Goal: Task Accomplishment & Management: Use online tool/utility

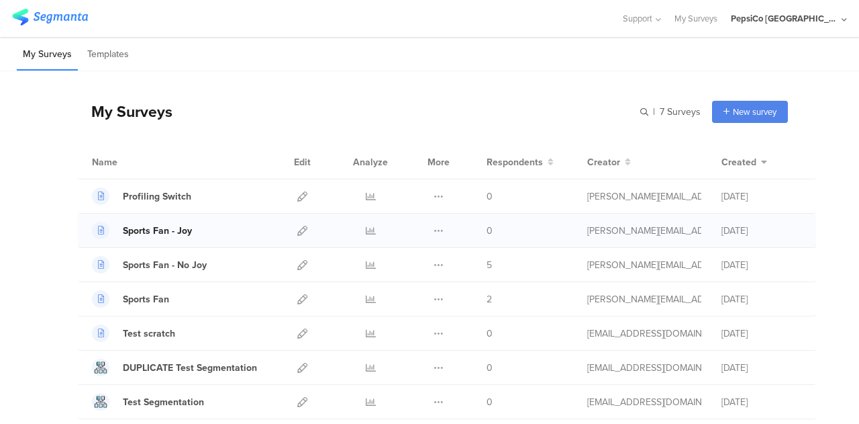
scroll to position [35, 0]
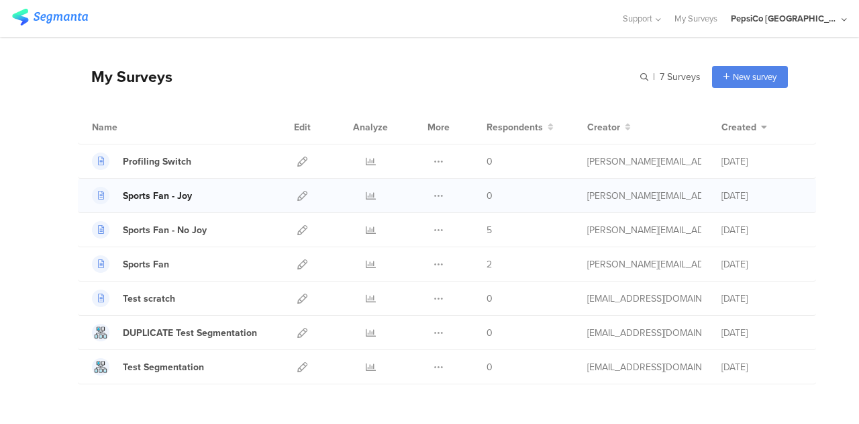
click at [161, 191] on div "Sports Fan - Joy" at bounding box center [157, 196] width 69 height 14
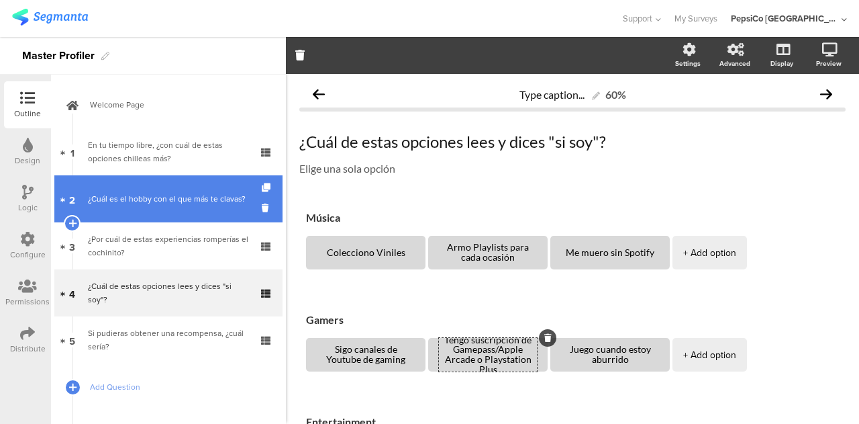
scroll to position [36, 0]
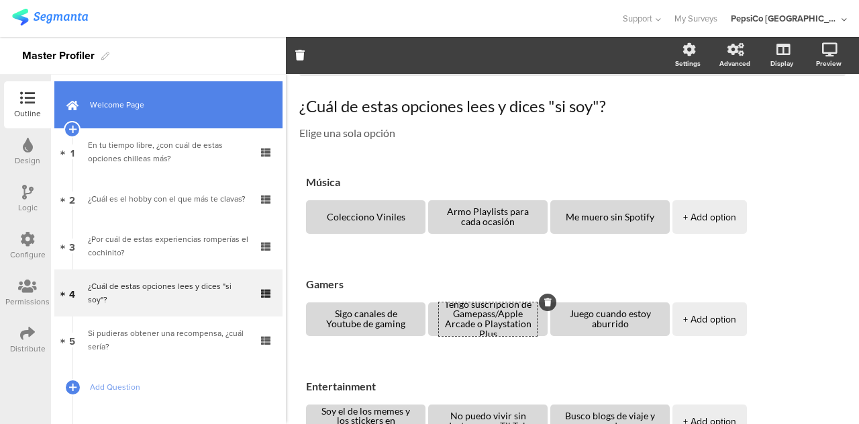
click at [152, 110] on span "Welcome Page" at bounding box center [176, 104] width 172 height 13
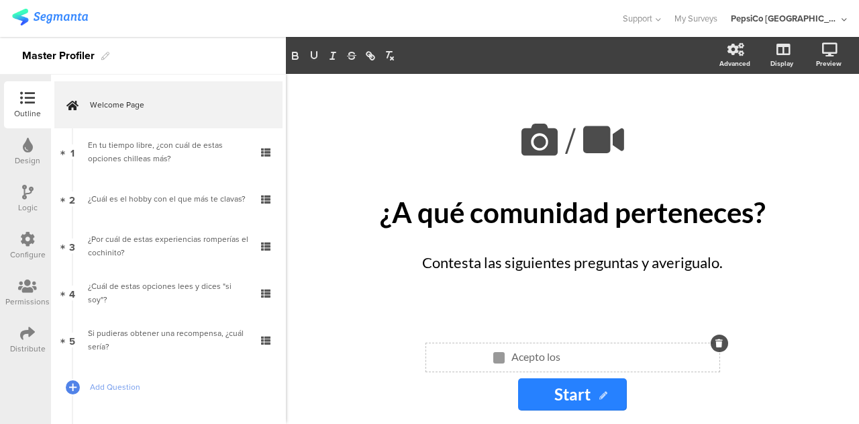
click at [583, 357] on div "Acepto los Acepto los Acepto los" at bounding box center [578, 356] width 141 height 21
click at [583, 355] on div "Acepto los Acepto los" at bounding box center [578, 356] width 141 height 21
click at [410, 356] on div "Acepto los Términos y Condiciones de Joy® Acepto los Términos y Condiciones de …" at bounding box center [573, 357] width 360 height 15
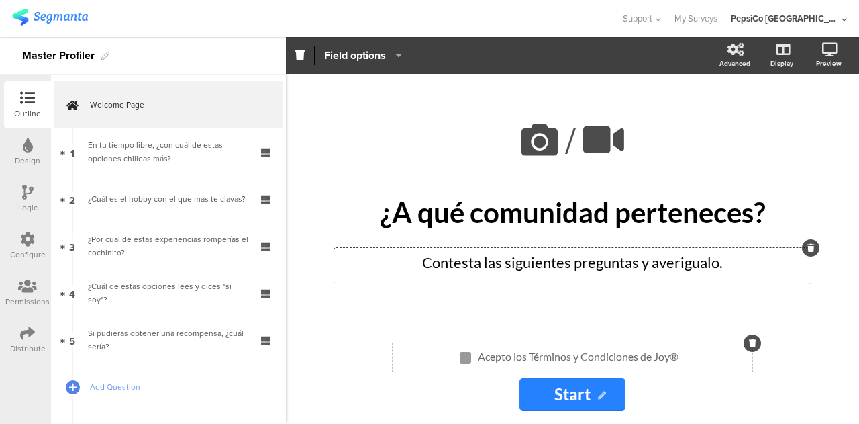
click at [371, 275] on div "Contesta las siguientes preguntas y averigualo. Contesta las siguientes pregunt…" at bounding box center [572, 266] width 477 height 36
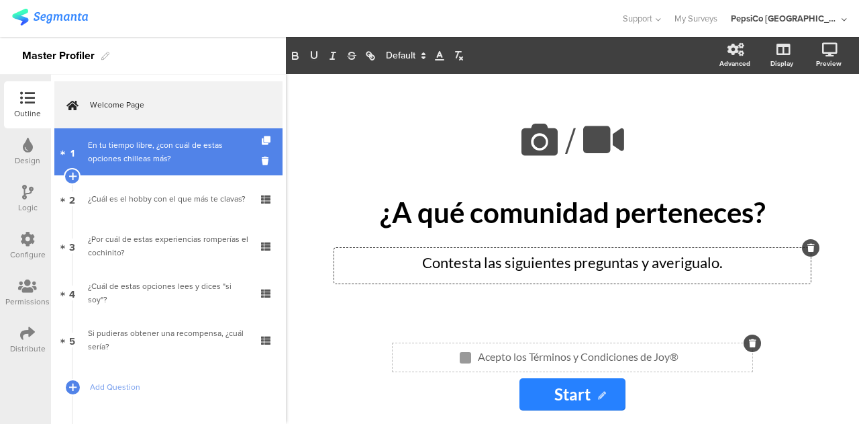
click at [140, 148] on div "En tu tiempo libre, ¿con cuál de estas opciones chilleas más?" at bounding box center [168, 151] width 160 height 27
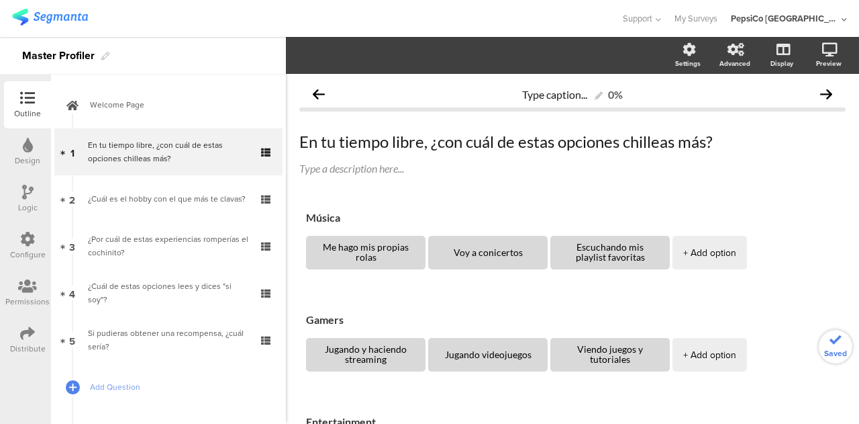
click at [164, 312] on link "4 ¿Cuál de estas opciones lees y dices "si soy"?" at bounding box center [168, 292] width 228 height 47
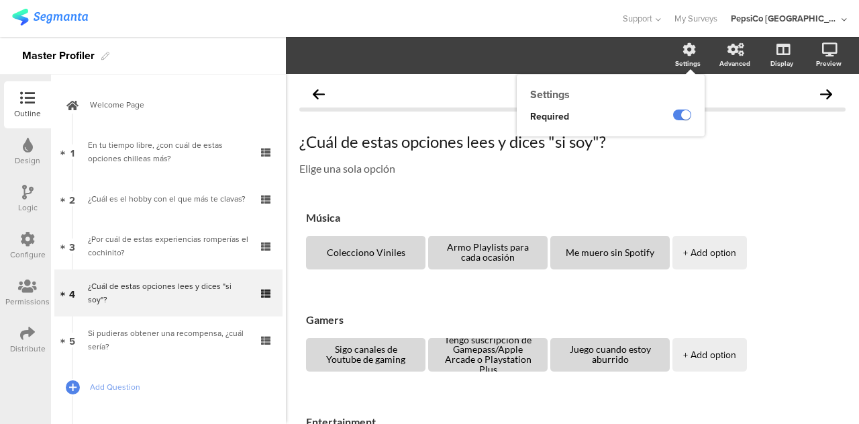
click at [686, 60] on div "Settings" at bounding box center [688, 63] width 26 height 10
click at [720, 116] on label at bounding box center [729, 114] width 18 height 11
click at [0, 0] on input "checkbox" at bounding box center [0, 0] width 0 height 0
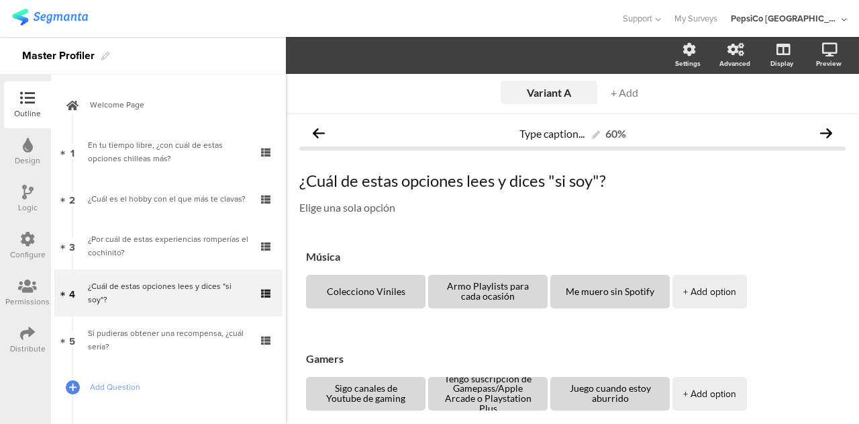
click at [547, 91] on input "Variant A" at bounding box center [549, 92] width 67 height 13
click at [728, 56] on icon at bounding box center [736, 49] width 17 height 13
click at [720, 112] on label at bounding box center [729, 114] width 18 height 11
click at [0, 0] on input "checkbox" at bounding box center [0, 0] width 0 height 0
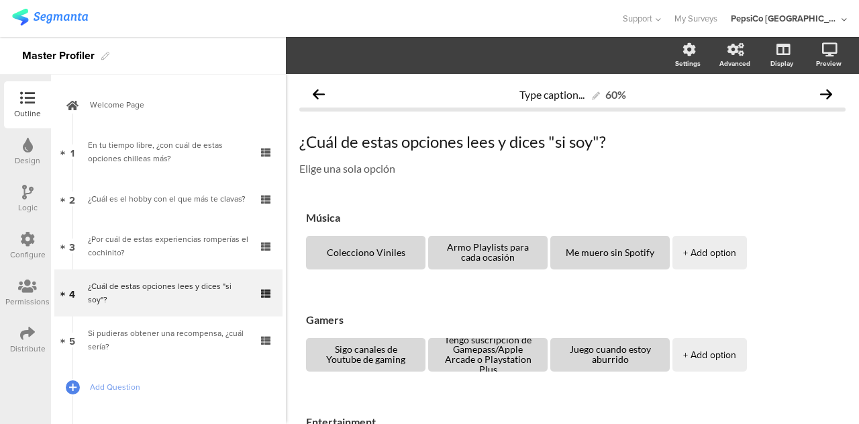
click at [28, 199] on icon at bounding box center [27, 192] width 11 height 15
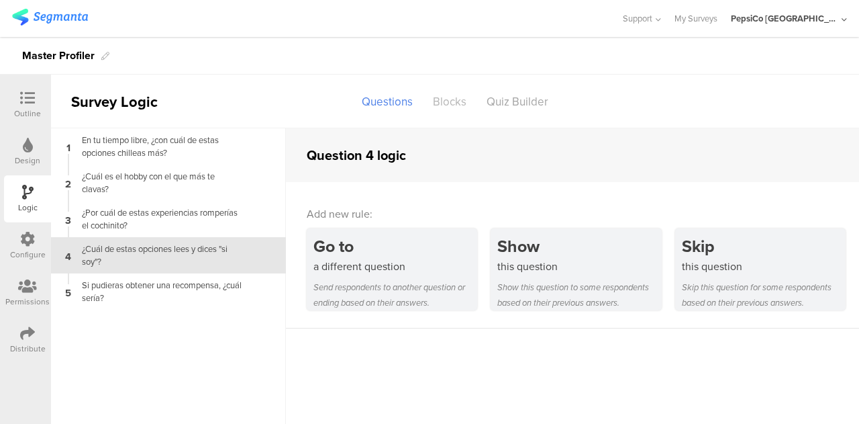
click at [454, 106] on div "Blocks" at bounding box center [450, 101] width 54 height 23
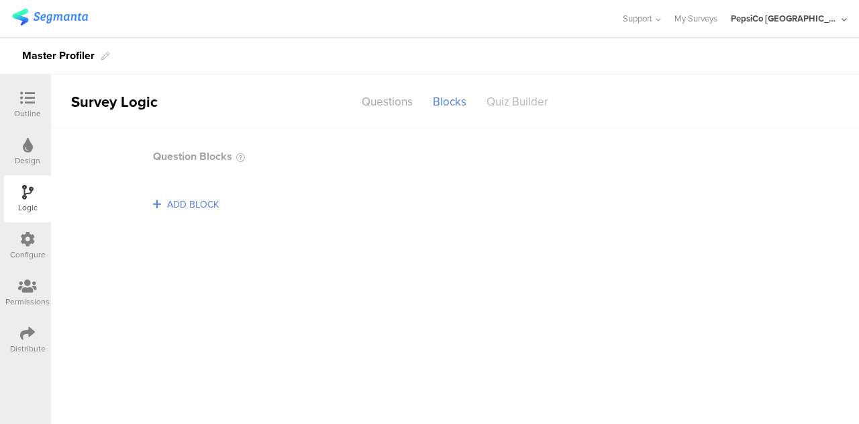
click at [526, 104] on div "Quiz Builder" at bounding box center [518, 101] width 82 height 23
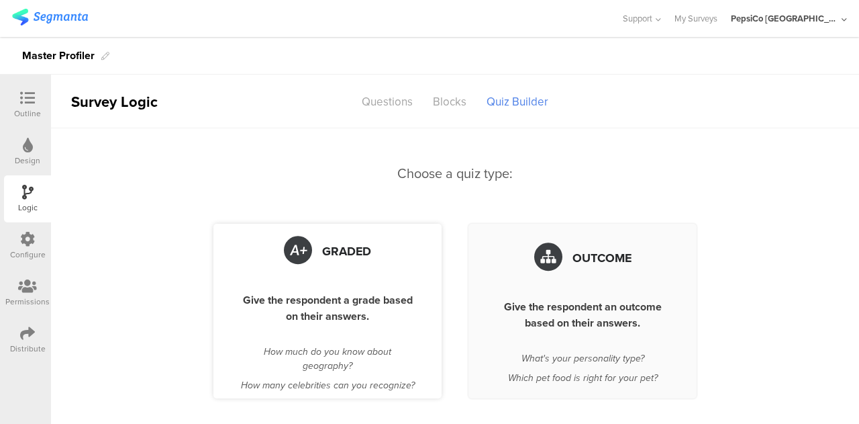
click at [321, 346] on li "How much do you know about geography?" at bounding box center [327, 358] width 175 height 28
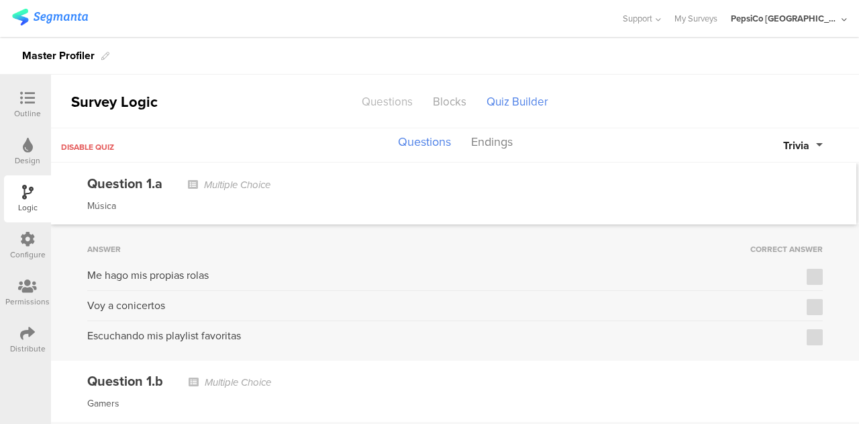
click at [389, 104] on div "Questions" at bounding box center [387, 101] width 71 height 23
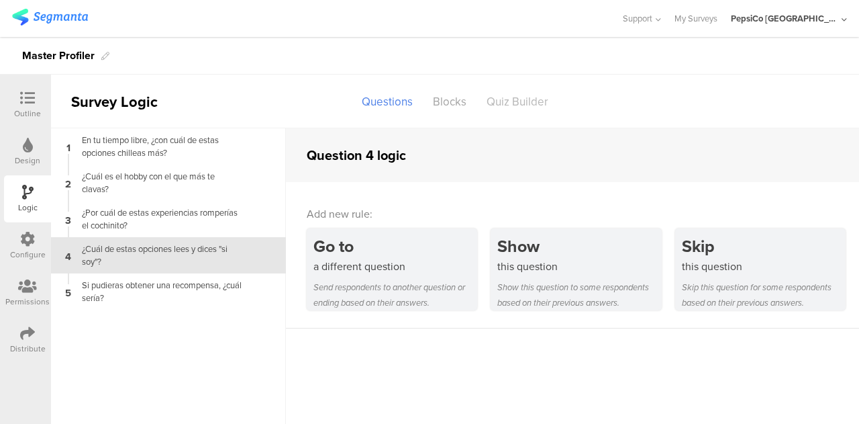
click at [521, 101] on div "Quiz Builder" at bounding box center [518, 101] width 82 height 23
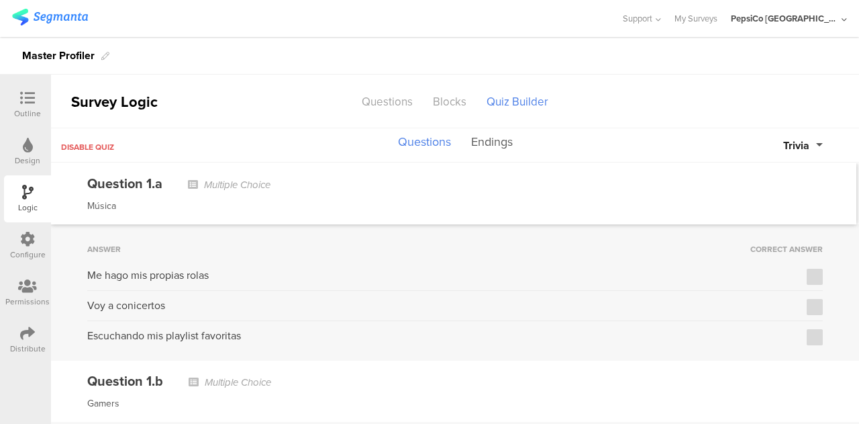
click at [485, 140] on button "Endings" at bounding box center [492, 143] width 48 height 26
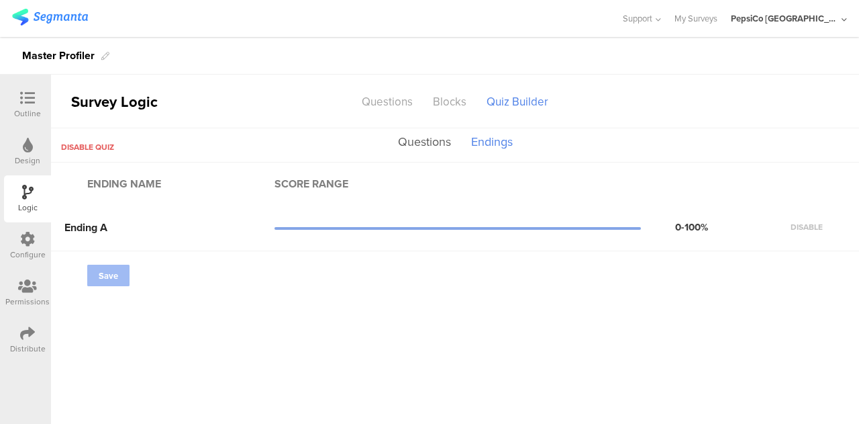
click at [434, 138] on button "Questions" at bounding box center [425, 143] width 60 height 26
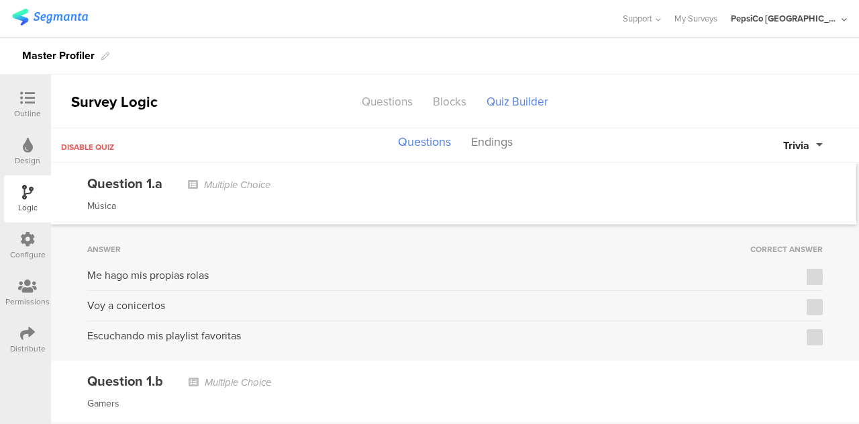
click at [807, 150] on span "Trivia" at bounding box center [797, 145] width 26 height 15
click at [581, 194] on div "Question 1.a Multiple Choice Música" at bounding box center [454, 193] width 806 height 61
click at [392, 106] on div "Questions" at bounding box center [387, 101] width 71 height 23
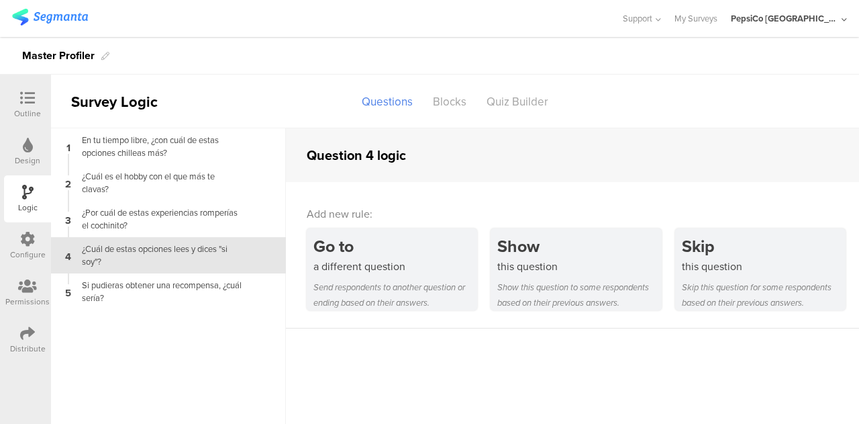
click at [28, 255] on div "Configure" at bounding box center [28, 254] width 36 height 12
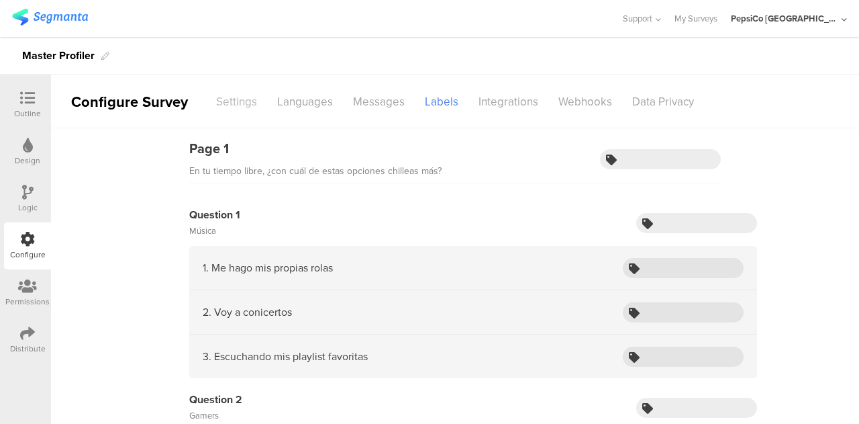
click at [234, 97] on div "Settings" at bounding box center [236, 101] width 61 height 23
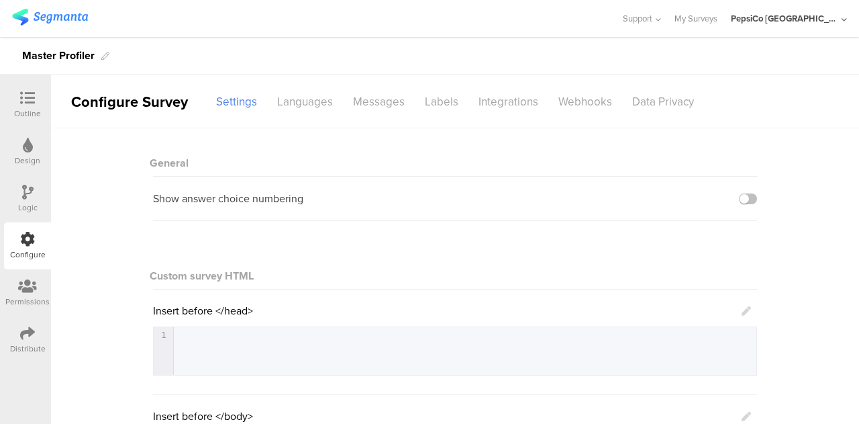
click at [32, 136] on div "Design" at bounding box center [27, 151] width 47 height 47
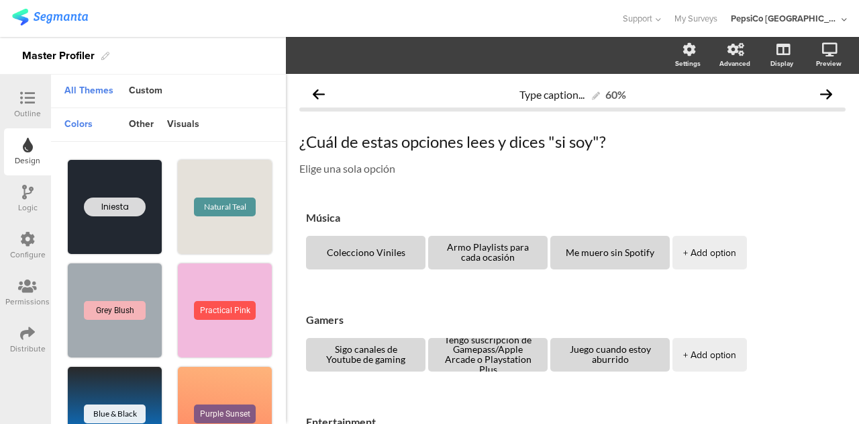
click at [32, 107] on div "Outline" at bounding box center [27, 113] width 27 height 12
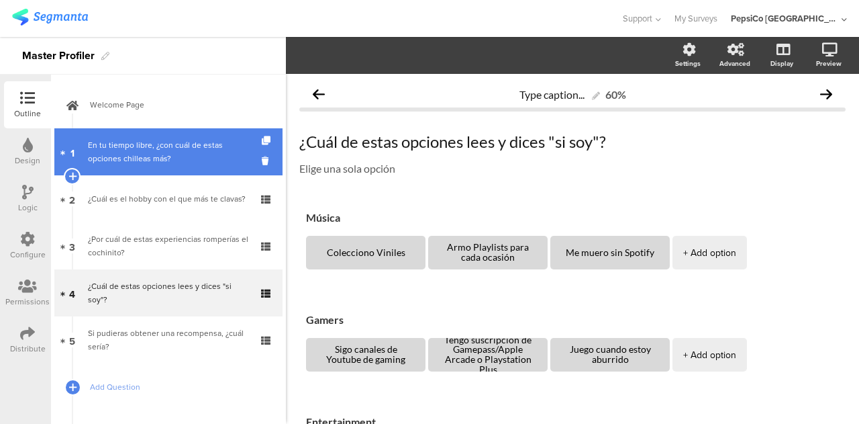
click at [135, 154] on div "En tu tiempo libre, ¿con cuál de estas opciones chilleas más?" at bounding box center [168, 151] width 160 height 27
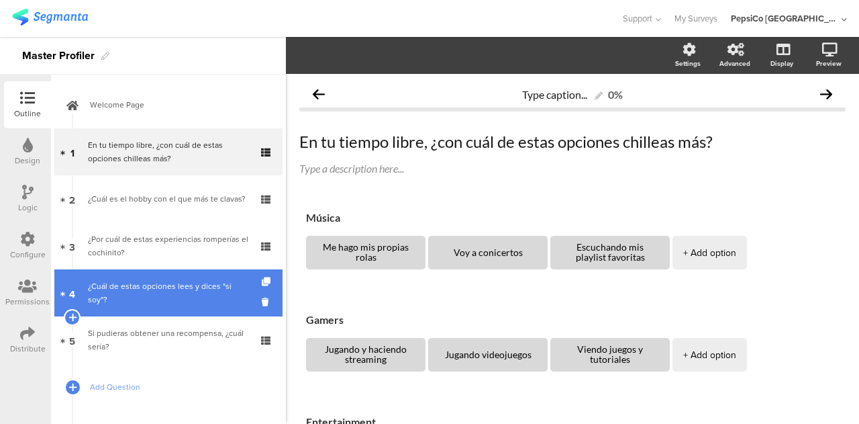
click at [131, 295] on div "¿Cuál de estas opciones lees y dices "si soy"?" at bounding box center [168, 292] width 160 height 27
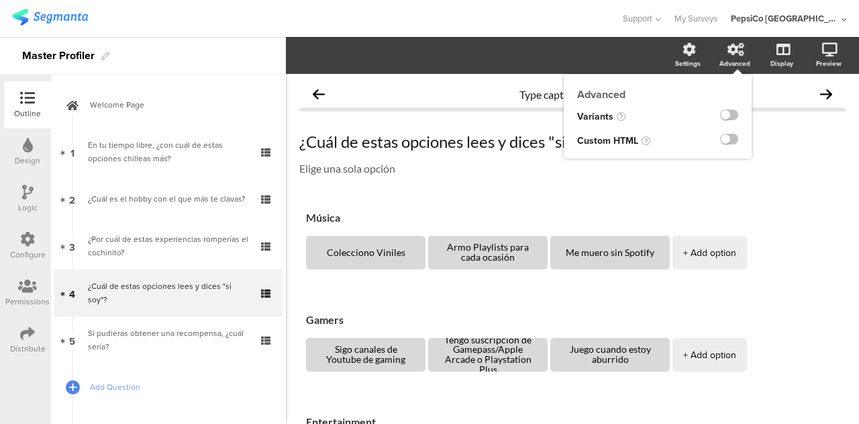
click at [728, 52] on icon at bounding box center [736, 49] width 17 height 13
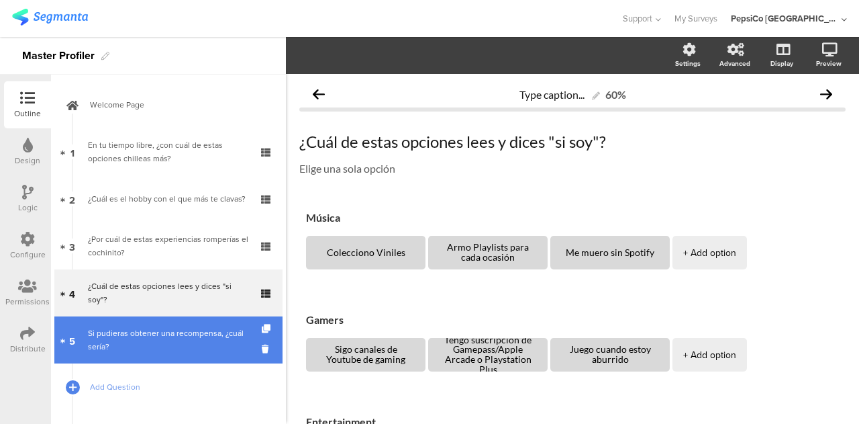
click at [169, 336] on div "Si pudieras obtener una recompensa, ¿cuál sería?" at bounding box center [168, 339] width 160 height 27
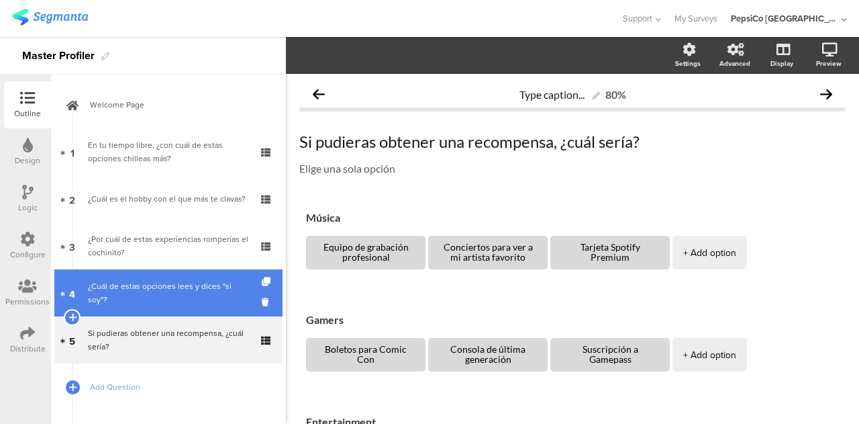
click at [173, 297] on div "¿Cuál de estas opciones lees y dices "si soy"?" at bounding box center [168, 292] width 160 height 27
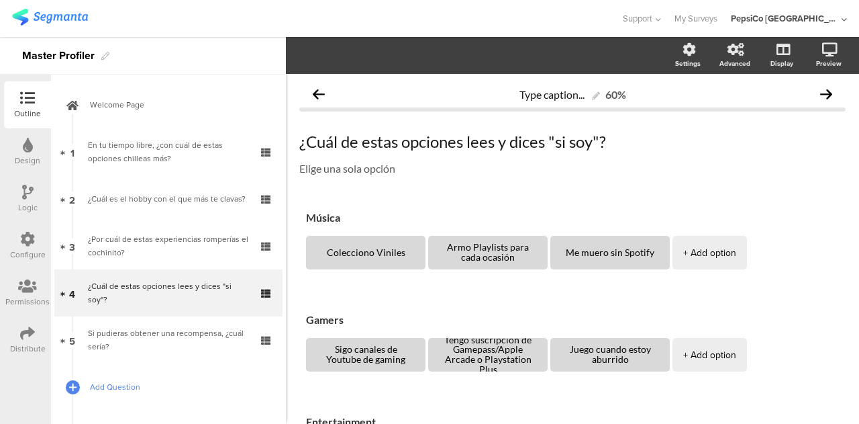
click at [124, 383] on span "Add Question" at bounding box center [176, 386] width 172 height 13
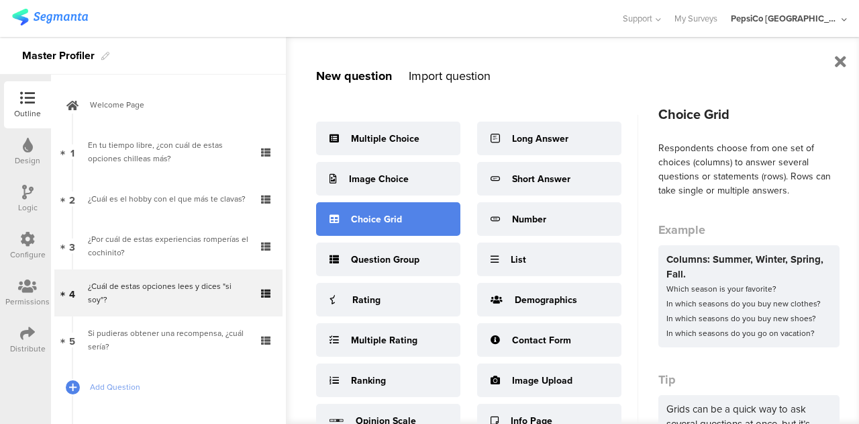
click at [415, 220] on div "Choice Grid" at bounding box center [388, 219] width 144 height 34
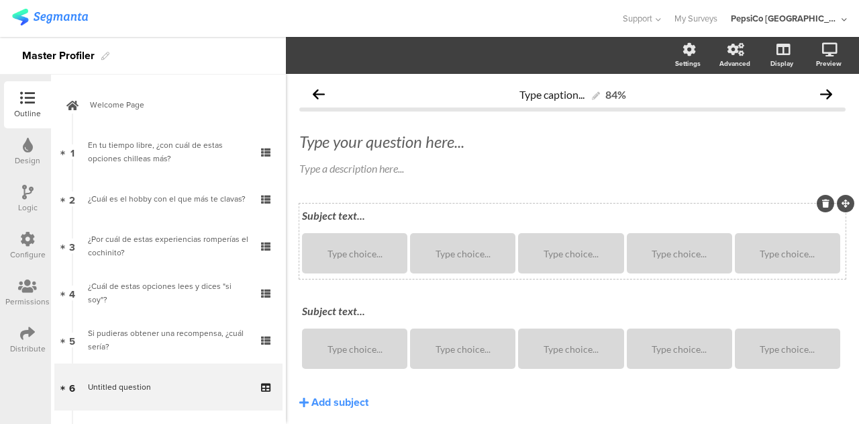
click at [341, 216] on div "Subject text..." at bounding box center [573, 215] width 548 height 21
click at [333, 310] on div "Subject text..." at bounding box center [573, 311] width 548 height 21
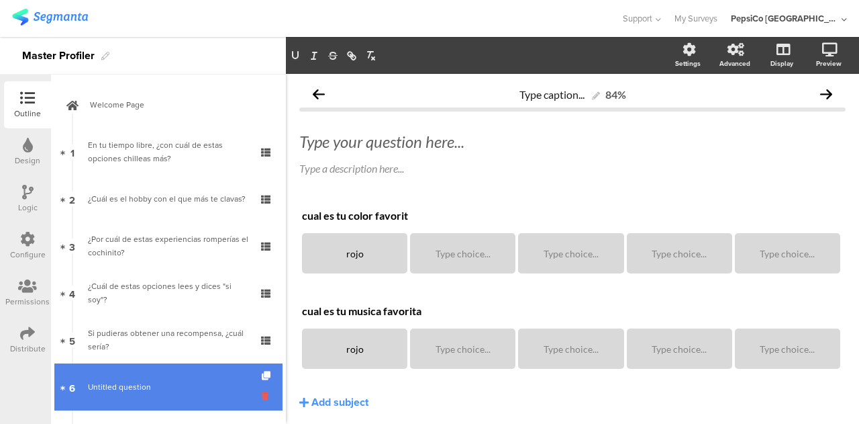
click at [262, 396] on icon at bounding box center [267, 395] width 11 height 13
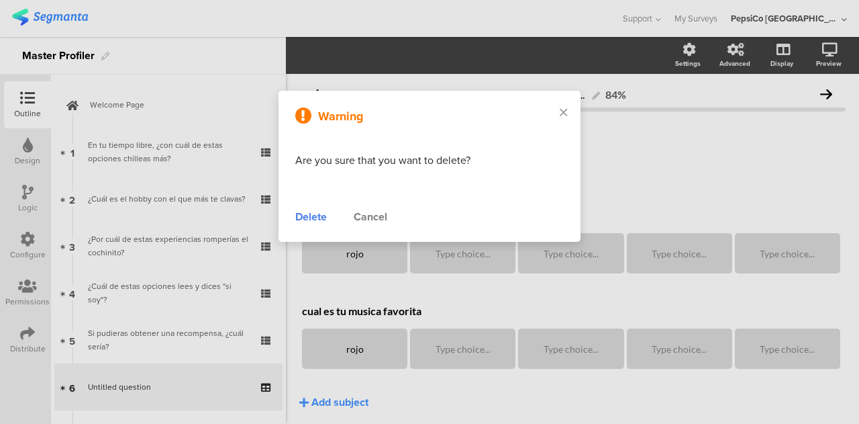
click at [319, 217] on div "Delete" at bounding box center [311, 217] width 32 height 16
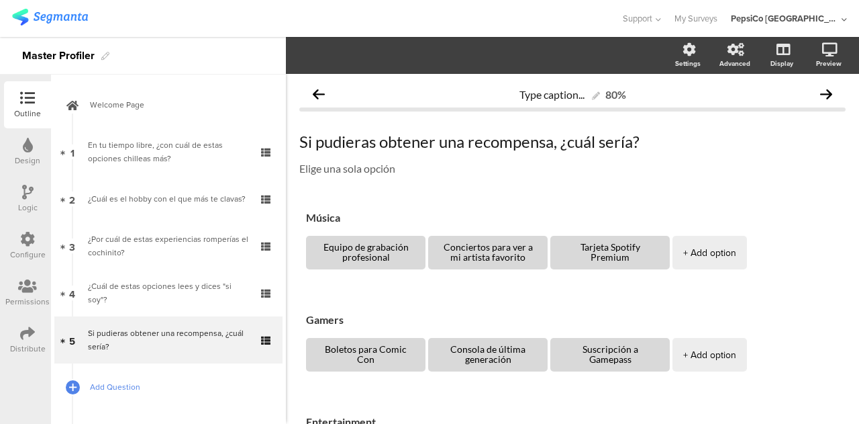
click at [119, 381] on span "Add Question" at bounding box center [176, 386] width 172 height 13
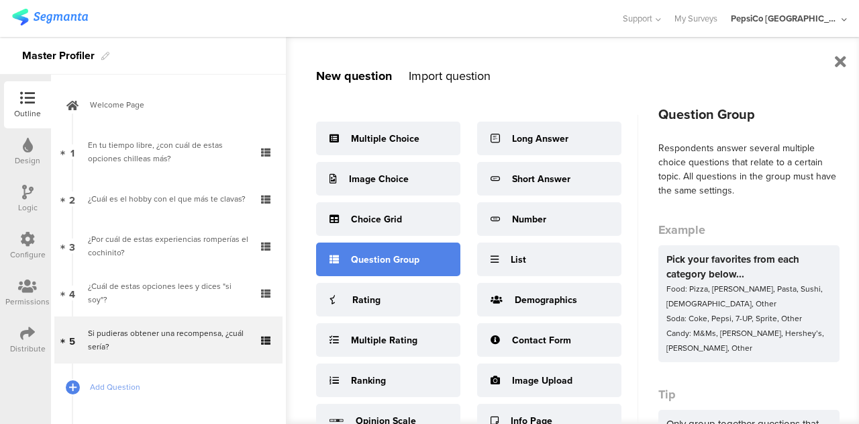
click at [377, 269] on div "Question Group" at bounding box center [388, 259] width 144 height 34
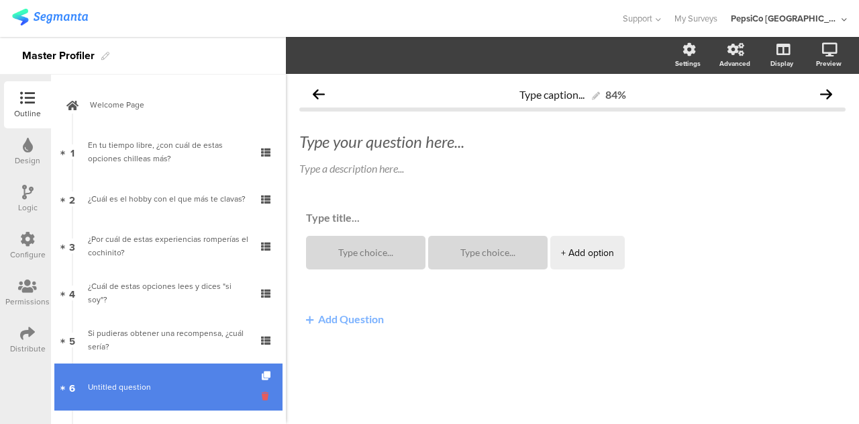
click at [262, 393] on icon at bounding box center [267, 395] width 11 height 13
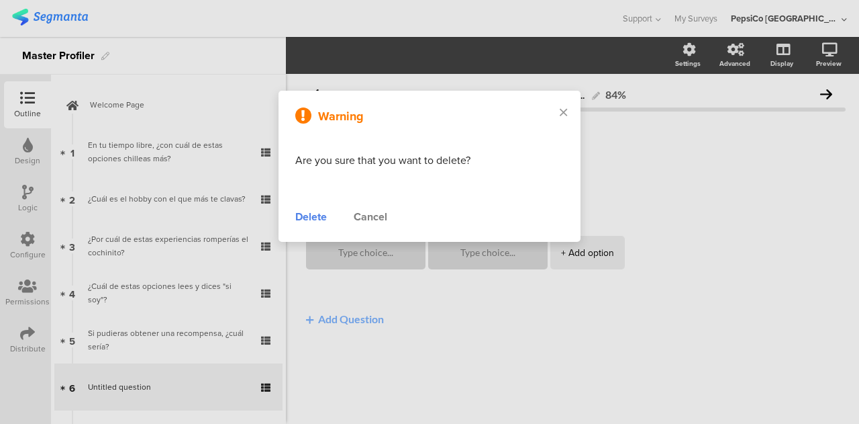
click at [314, 217] on div "Delete" at bounding box center [311, 217] width 32 height 16
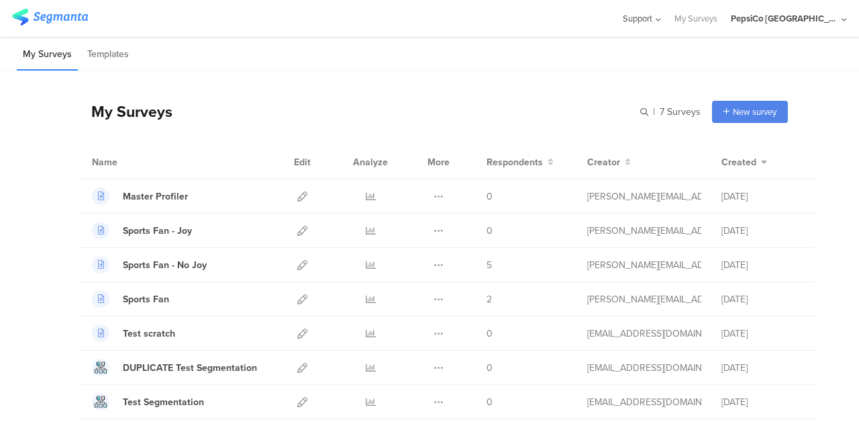
click at [661, 26] on div "Support" at bounding box center [641, 18] width 39 height 37
click at [577, 54] on div "Help Center" at bounding box center [577, 63] width 168 height 30
